Goal: Information Seeking & Learning: Learn about a topic

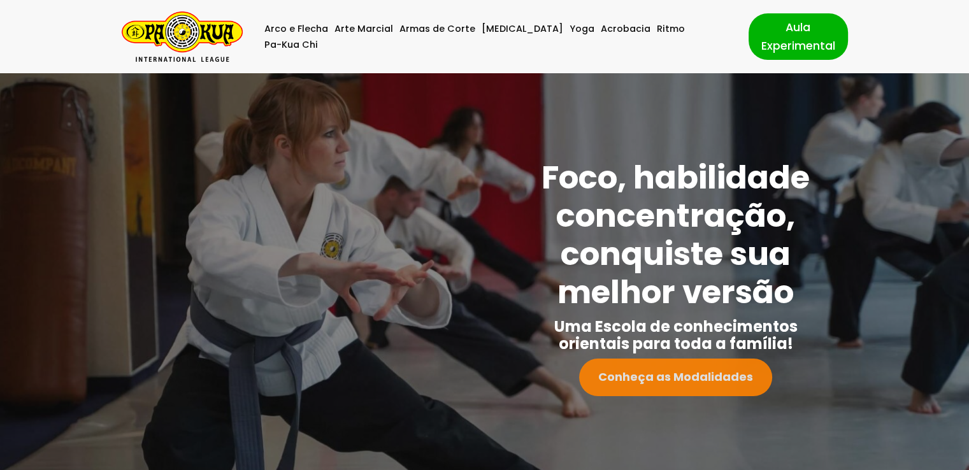
click at [708, 391] on link "Conheça as Modalidades" at bounding box center [675, 378] width 193 height 38
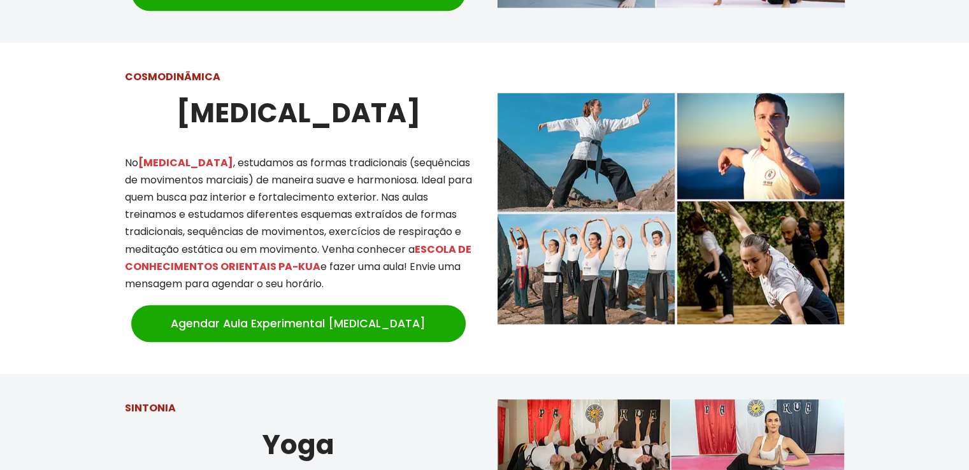
scroll to position [1073, 0]
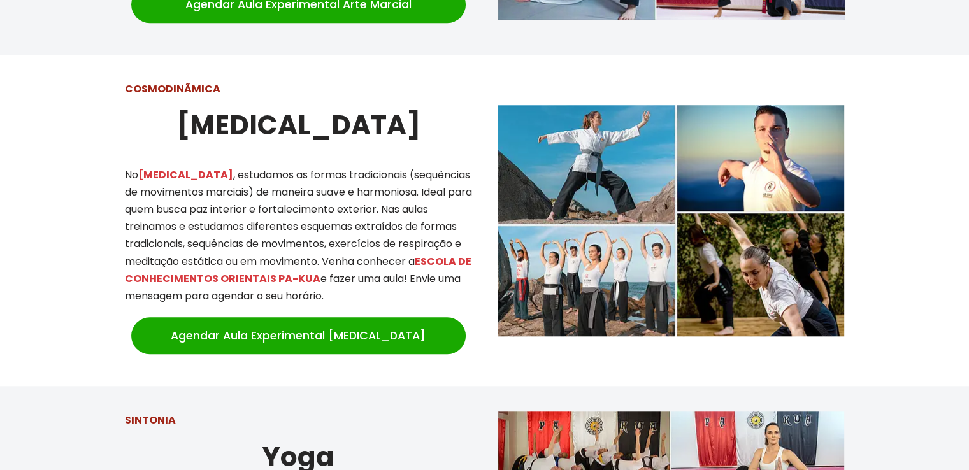
drag, startPoint x: 743, startPoint y: 312, endPoint x: 947, endPoint y: 368, distance: 211.4
click at [947, 368] on div at bounding box center [484, 220] width 969 height 331
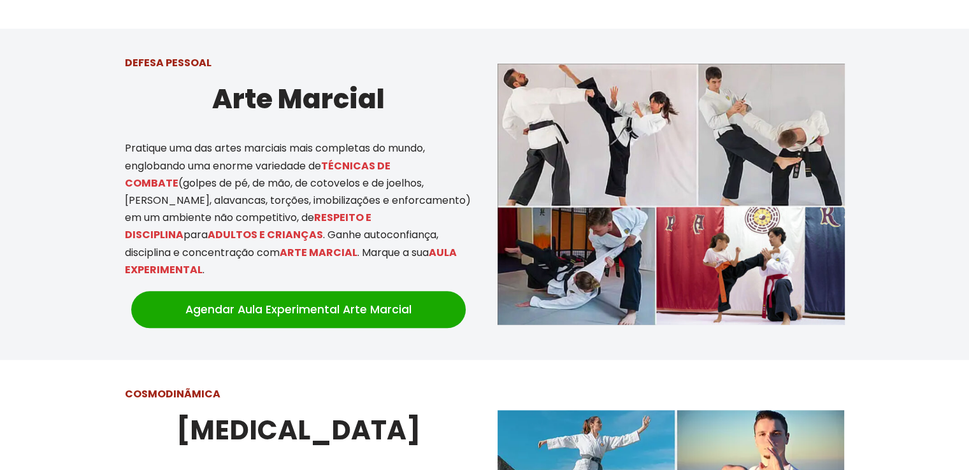
scroll to position [754, 0]
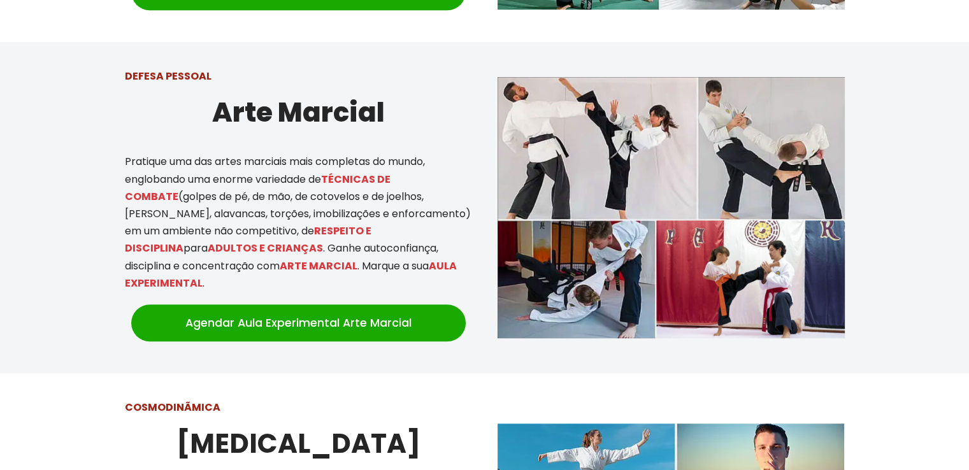
click at [746, 134] on img at bounding box center [671, 207] width 347 height 261
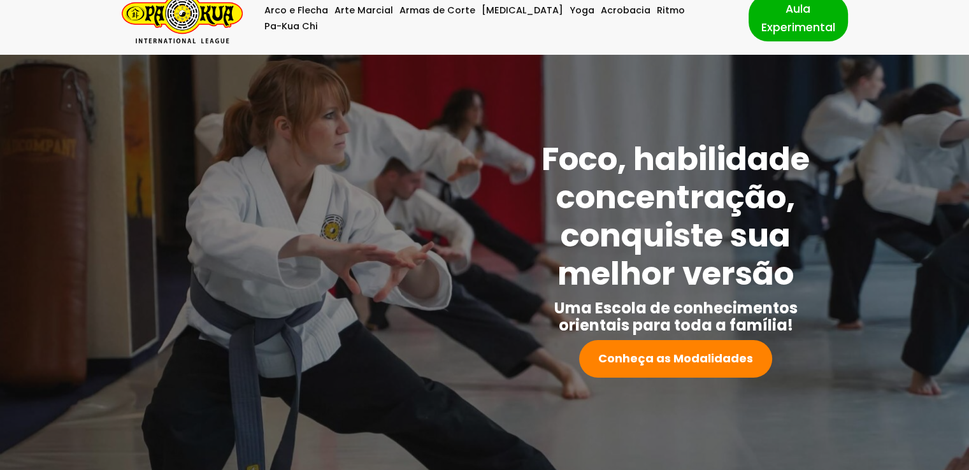
scroll to position [0, 0]
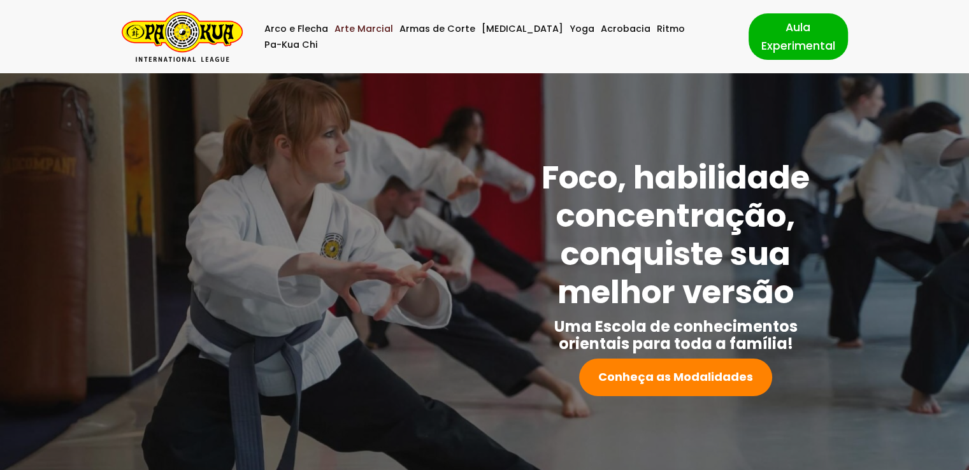
click at [384, 37] on link "Arte Marcial" at bounding box center [363, 29] width 59 height 16
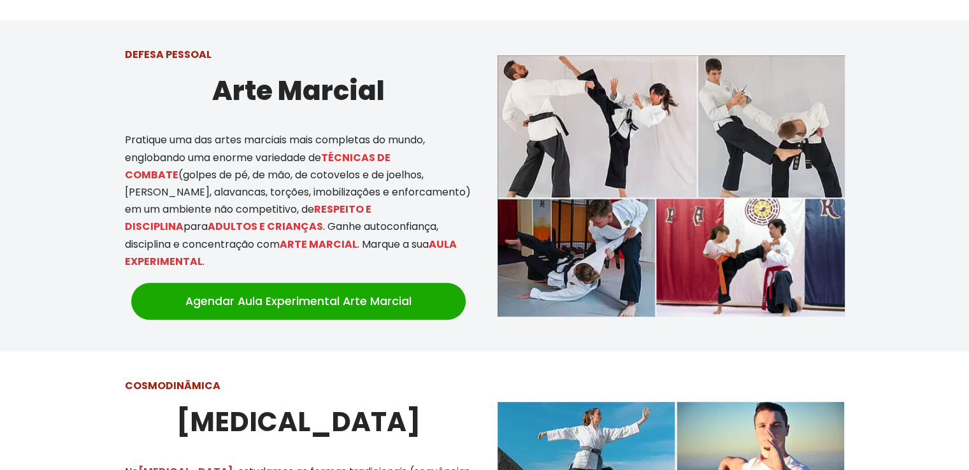
scroll to position [782, 0]
